Goal: Task Accomplishment & Management: Complete application form

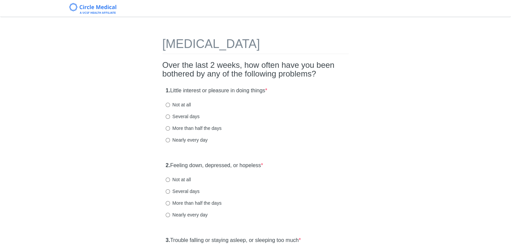
click at [182, 106] on label "Not at all" at bounding box center [178, 105] width 25 height 7
click at [170, 106] on input "Not at all" at bounding box center [168, 105] width 4 height 4
radio input "true"
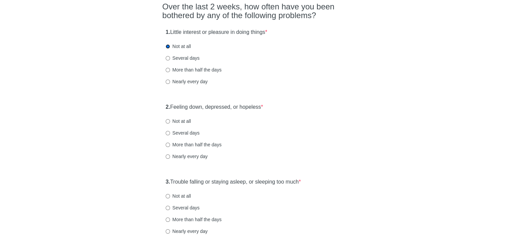
scroll to position [67, 0]
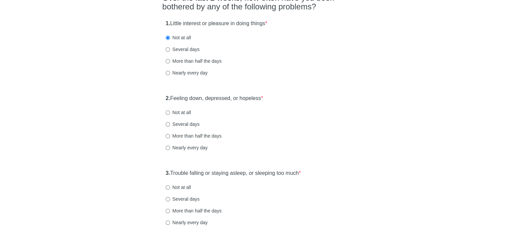
click at [186, 112] on label "Not at all" at bounding box center [178, 112] width 25 height 7
click at [170, 112] on input "Not at all" at bounding box center [168, 113] width 4 height 4
radio input "true"
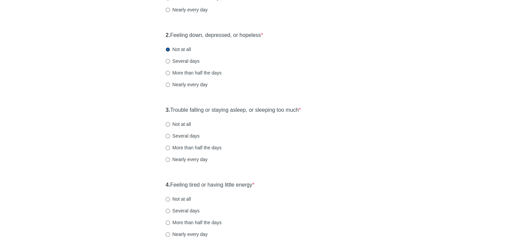
scroll to position [134, 0]
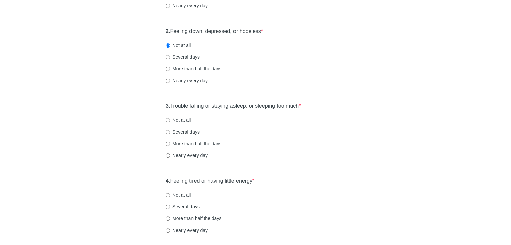
click at [180, 124] on div "3. Trouble falling or staying asleep, or sleeping too much * Not at all Several…" at bounding box center [255, 134] width 187 height 70
click at [179, 121] on label "Not at all" at bounding box center [178, 120] width 25 height 7
click at [170, 121] on input "Not at all" at bounding box center [168, 120] width 4 height 4
radio input "true"
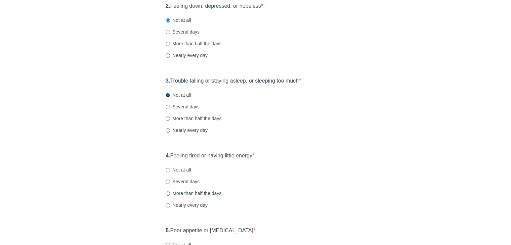
scroll to position [202, 0]
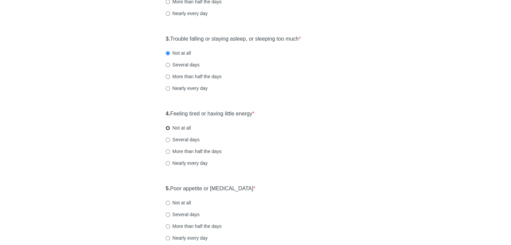
click at [168, 128] on input "Not at all" at bounding box center [168, 128] width 4 height 4
radio input "true"
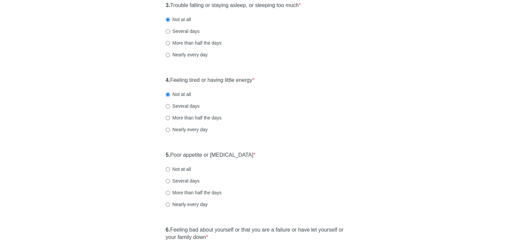
click at [170, 167] on label "Not at all" at bounding box center [178, 169] width 25 height 7
click at [170, 167] on input "Not at all" at bounding box center [168, 169] width 4 height 4
radio input "true"
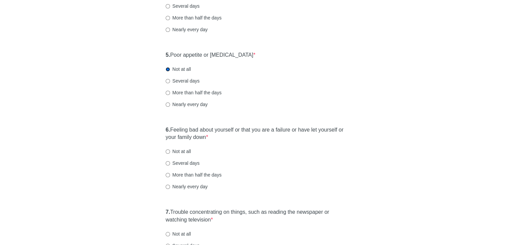
scroll to position [336, 0]
click at [168, 151] on input "Not at all" at bounding box center [168, 151] width 4 height 4
radio input "true"
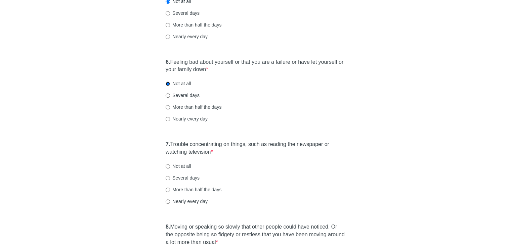
scroll to position [437, 0]
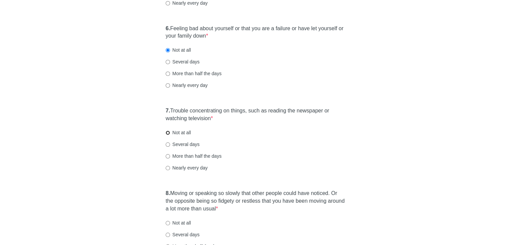
click at [167, 133] on input "Not at all" at bounding box center [168, 133] width 4 height 4
radio input "true"
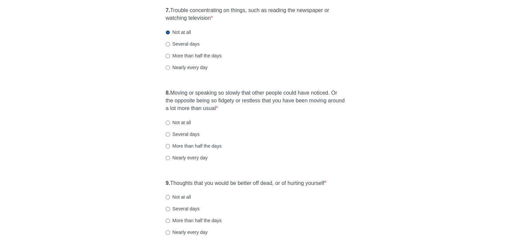
scroll to position [538, 0]
click at [169, 120] on input "Not at all" at bounding box center [168, 122] width 4 height 4
radio input "true"
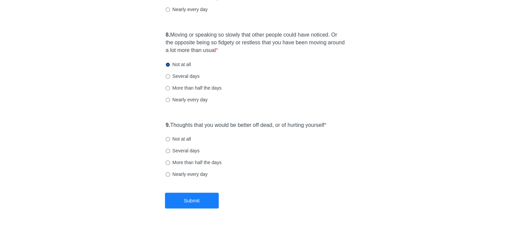
scroll to position [600, 0]
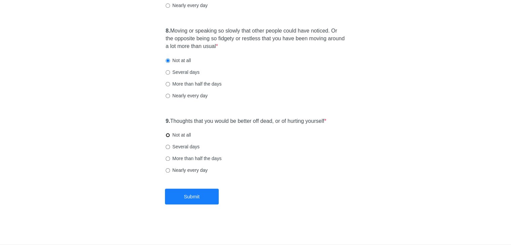
click at [168, 135] on input "Not at all" at bounding box center [168, 135] width 4 height 4
radio input "true"
click at [199, 197] on button "Submit" at bounding box center [192, 197] width 54 height 16
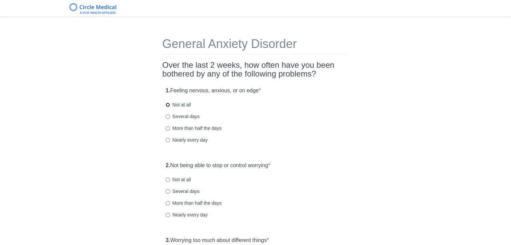
click at [169, 103] on input "Not at all" at bounding box center [168, 105] width 4 height 4
radio input "true"
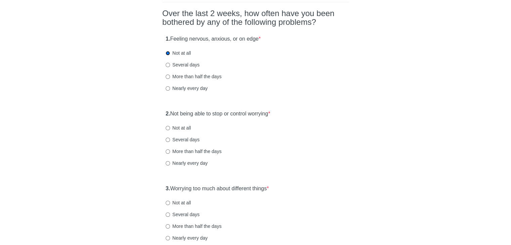
scroll to position [67, 0]
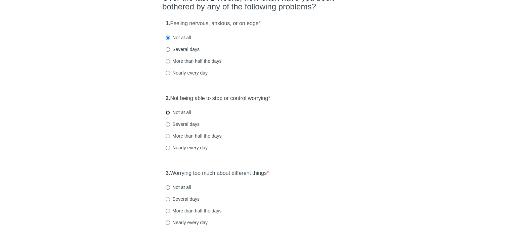
click at [169, 111] on input "Not at all" at bounding box center [168, 113] width 4 height 4
radio input "true"
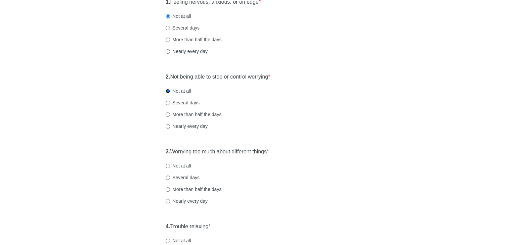
scroll to position [101, 0]
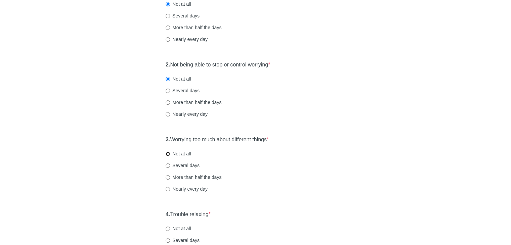
click at [168, 154] on input "Not at all" at bounding box center [168, 154] width 4 height 4
radio input "true"
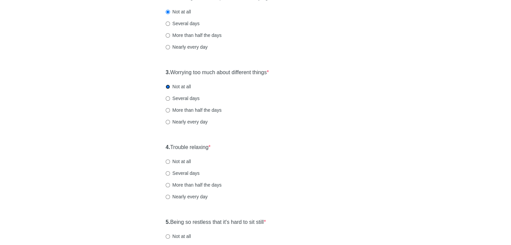
scroll to position [202, 0]
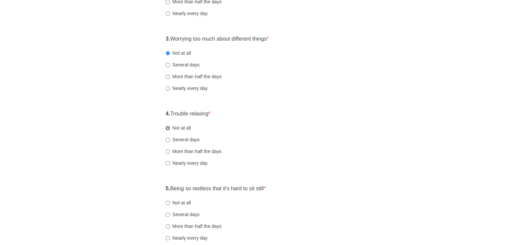
click at [168, 127] on input "Not at all" at bounding box center [168, 128] width 4 height 4
radio input "true"
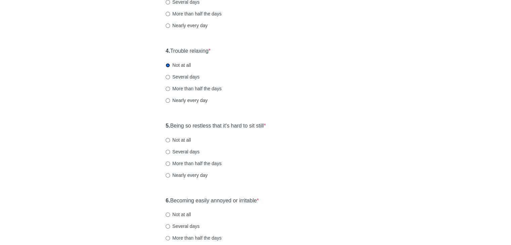
scroll to position [269, 0]
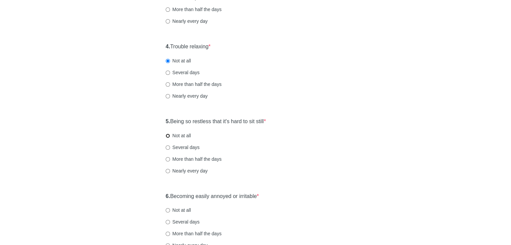
click at [167, 135] on input "Not at all" at bounding box center [168, 136] width 4 height 4
radio input "true"
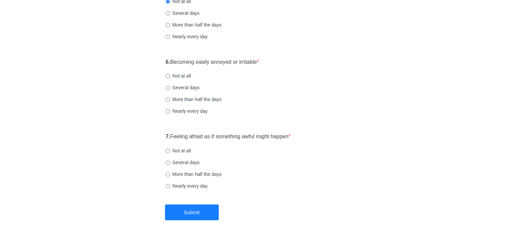
scroll to position [370, 0]
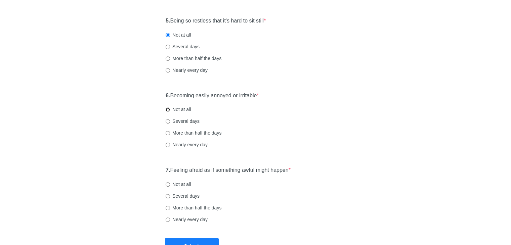
click at [168, 109] on input "Not at all" at bounding box center [168, 110] width 4 height 4
radio input "true"
click at [167, 185] on input "Not at all" at bounding box center [168, 185] width 4 height 4
radio input "true"
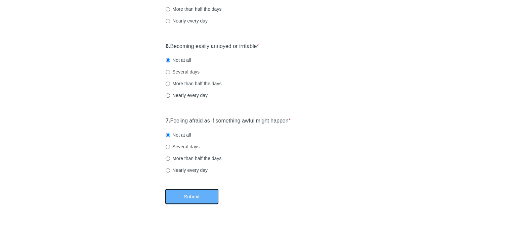
click at [181, 193] on button "Submit" at bounding box center [192, 197] width 54 height 16
